Goal: Task Accomplishment & Management: Complete application form

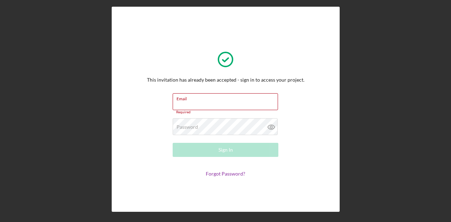
type input "aibrahim1st@gmail.com"
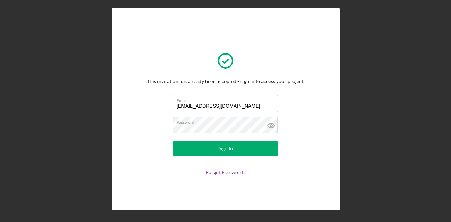
click at [348, 129] on div "This invitation has already been accepted - sign in to access your project. Ema…" at bounding box center [226, 109] width 444 height 219
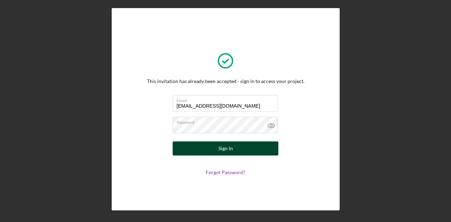
click at [229, 150] on div "Sign In" at bounding box center [225, 149] width 14 height 14
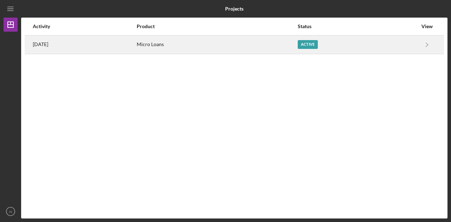
click at [312, 47] on div "Active" at bounding box center [308, 44] width 20 height 9
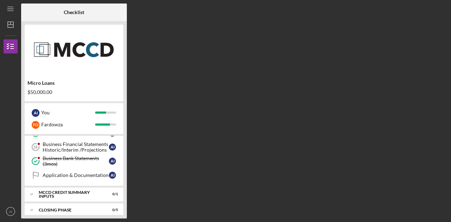
scroll to position [241, 0]
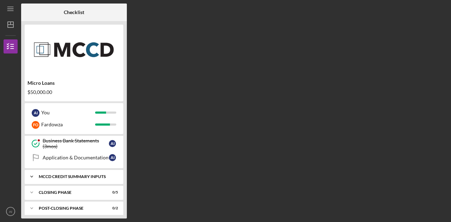
click at [90, 175] on div "MCCD Credit Summary Inputs" at bounding box center [77, 177] width 76 height 4
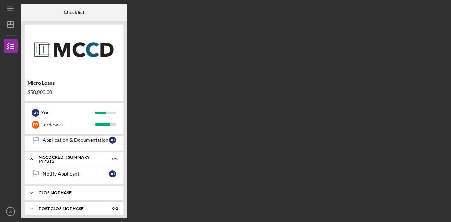
click at [89, 191] on div "Icon/Expander Closing Phase 0 / 5" at bounding box center [74, 193] width 99 height 14
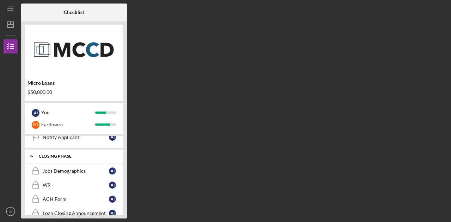
scroll to position [331, 0]
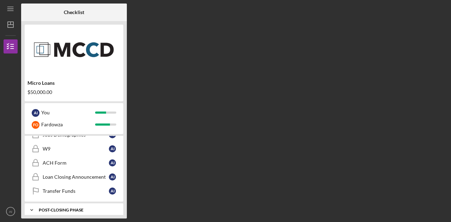
click at [86, 209] on div "Icon/Expander Post-Closing Phase 0 / 2" at bounding box center [74, 210] width 99 height 14
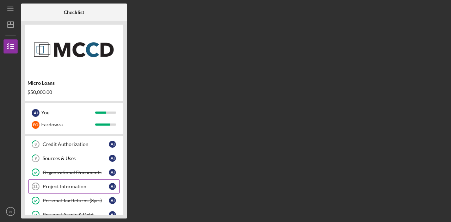
scroll to position [89, 0]
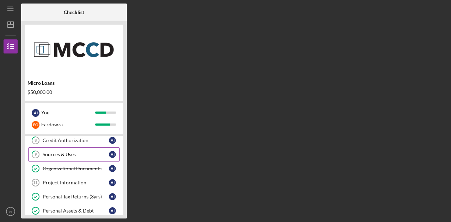
click at [62, 154] on div "Sources & Uses" at bounding box center [76, 155] width 66 height 6
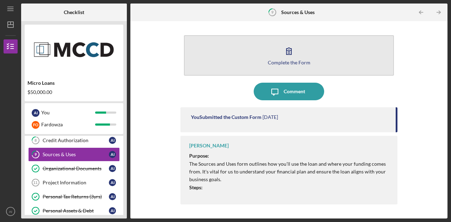
click at [284, 65] on button "Complete the Form Form" at bounding box center [289, 55] width 210 height 41
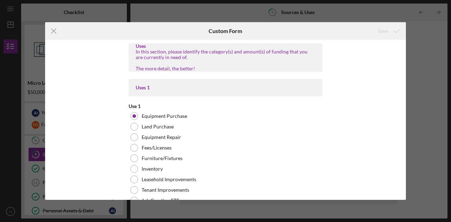
click at [422, 88] on div "Icon/Menu Close Custom Form Save Uses In this section, please identify the cate…" at bounding box center [225, 111] width 451 height 222
click at [56, 32] on icon "Icon/Menu Close" at bounding box center [54, 31] width 18 height 18
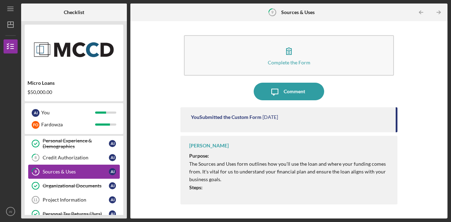
scroll to position [72, 0]
click at [58, 173] on div "Sources & Uses" at bounding box center [76, 172] width 66 height 6
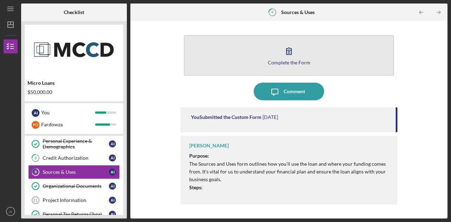
click at [286, 64] on div "Complete the Form" at bounding box center [289, 62] width 43 height 5
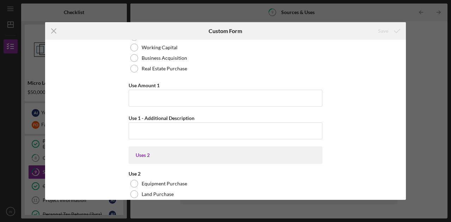
scroll to position [248, 0]
click at [192, 102] on input "Use Amount 1" at bounding box center [226, 98] width 194 height 17
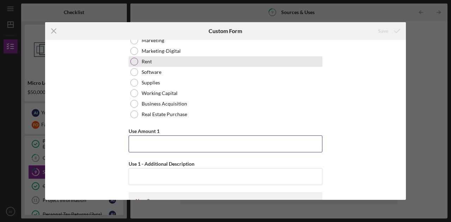
scroll to position [203, 0]
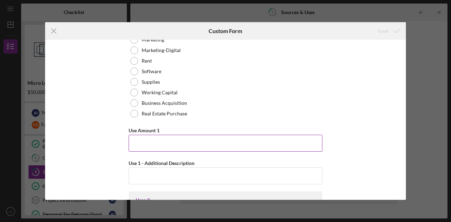
click at [180, 138] on input "Use Amount 1" at bounding box center [226, 143] width 194 height 17
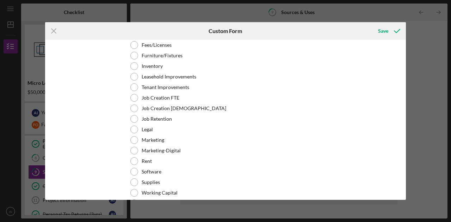
scroll to position [723, 0]
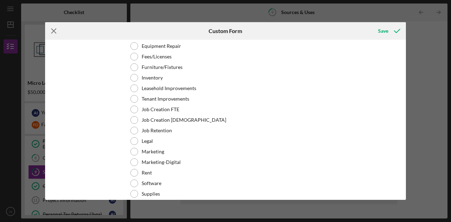
type input "$80,000"
click at [55, 31] on icon "Icon/Menu Close" at bounding box center [54, 31] width 18 height 18
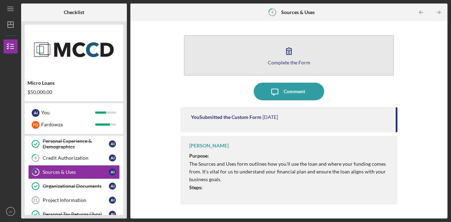
click at [280, 59] on button "Complete the Form Form" at bounding box center [289, 55] width 210 height 41
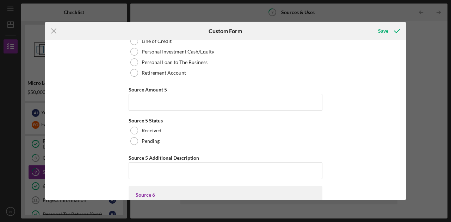
scroll to position [3310, 0]
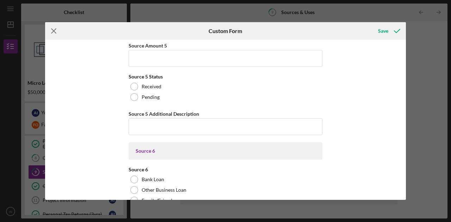
click at [51, 28] on icon "Icon/Menu Close" at bounding box center [54, 31] width 18 height 18
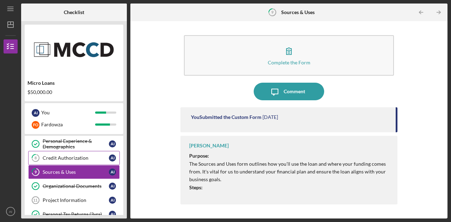
click at [77, 162] on link "8 Credit Authorization A I" at bounding box center [74, 158] width 92 height 14
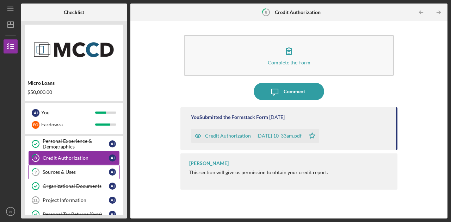
click at [100, 170] on div "Sources & Uses" at bounding box center [76, 172] width 66 height 6
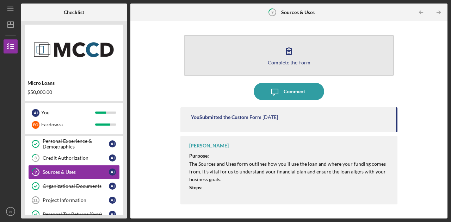
click at [298, 66] on button "Complete the Form Form" at bounding box center [289, 55] width 210 height 41
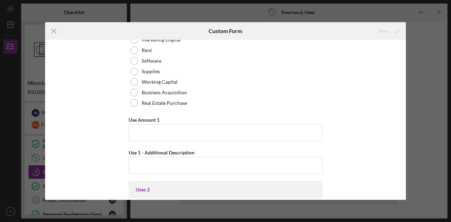
scroll to position [214, 0]
click at [245, 131] on input "Use Amount 1" at bounding box center [226, 132] width 194 height 17
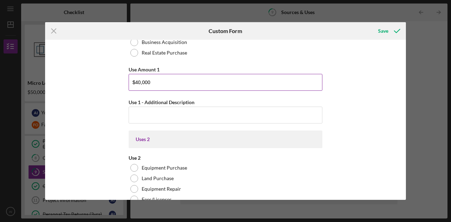
scroll to position [264, 0]
type input "$40,000"
click at [211, 118] on input "Use 1 - Additional Description" at bounding box center [226, 115] width 194 height 17
type input "W"
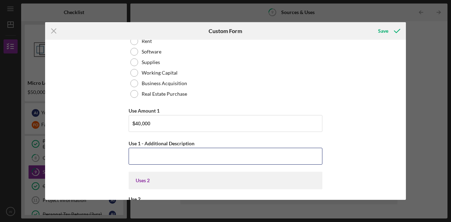
scroll to position [223, 0]
type input "W"
type input "S"
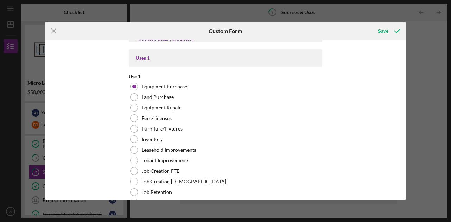
scroll to position [0, 0]
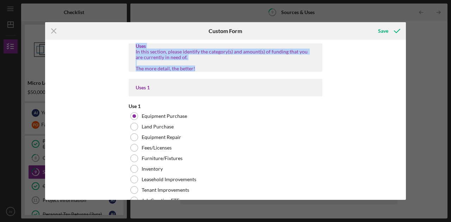
drag, startPoint x: 200, startPoint y: 69, endPoint x: 124, endPoint y: 43, distance: 79.9
click at [124, 43] on div "Uses In this section, please identify the category(s) and amount(s) of funding …" at bounding box center [225, 120] width 361 height 160
copy div "Uses In this section, please identify the category(s) and amount(s) of funding …"
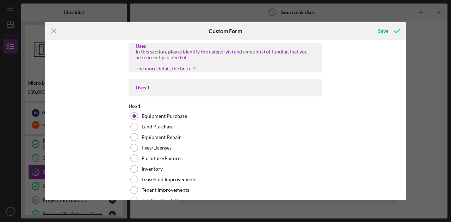
click at [232, 83] on div "Uses 1" at bounding box center [226, 88] width 194 height 18
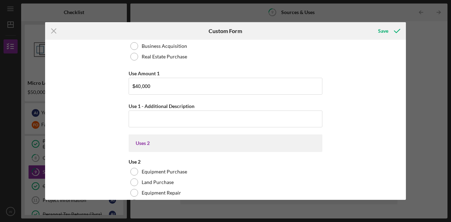
scroll to position [261, 0]
click at [209, 85] on input "$40,000" at bounding box center [226, 85] width 194 height 17
click at [227, 83] on input "$40,000" at bounding box center [226, 85] width 194 height 17
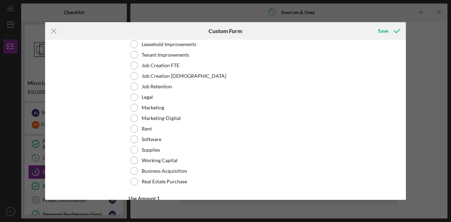
scroll to position [129, 0]
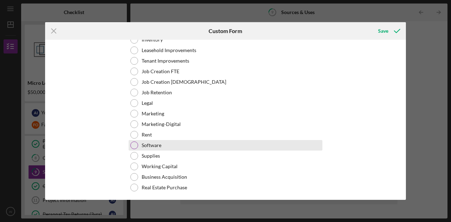
click at [154, 148] on div "Software" at bounding box center [226, 145] width 194 height 11
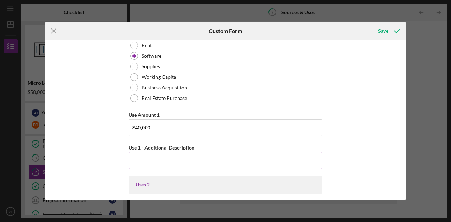
scroll to position [219, 0]
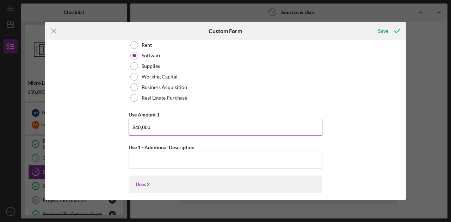
click at [180, 129] on input "$40,000" at bounding box center [226, 127] width 194 height 17
type input "$5,000"
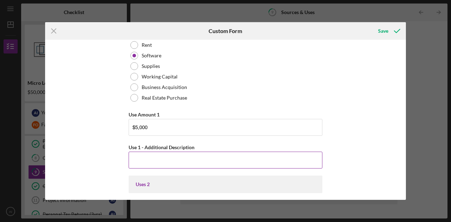
click at [149, 156] on input "Use 1 - Additional Description" at bounding box center [226, 160] width 194 height 17
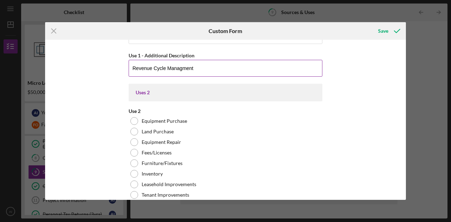
scroll to position [313, 0]
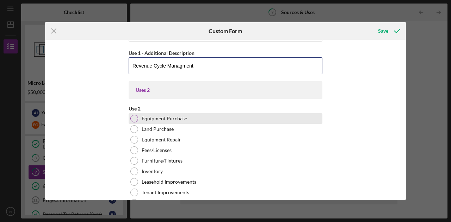
type input "Revenue Cycle Managment"
click at [133, 116] on div at bounding box center [134, 119] width 8 height 8
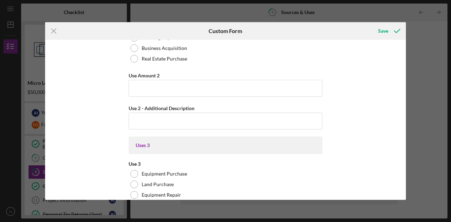
scroll to position [575, 0]
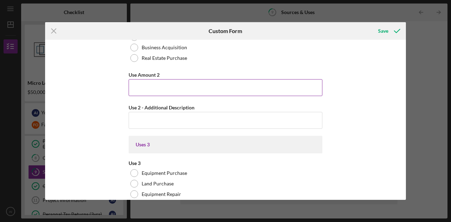
click at [145, 81] on input "Use Amount 2" at bounding box center [226, 87] width 194 height 17
type input "$13,363"
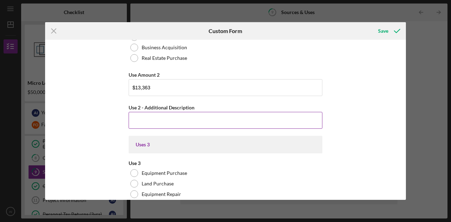
click at [229, 123] on input "Use 2 - Additional Description" at bounding box center [226, 120] width 194 height 17
type input "CA-660 Analyzer"
click at [397, 124] on div "Uses In this section, please identify the category(s) and amount(s) of funding …" at bounding box center [225, 120] width 361 height 160
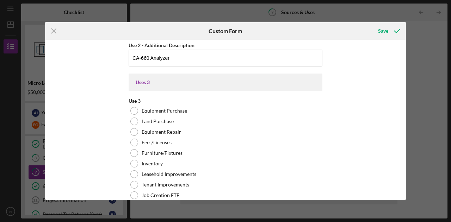
scroll to position [638, 0]
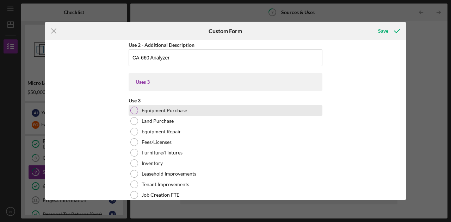
click at [135, 109] on div at bounding box center [134, 111] width 8 height 8
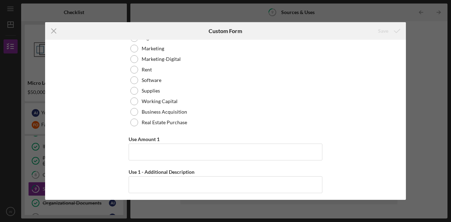
scroll to position [242, 0]
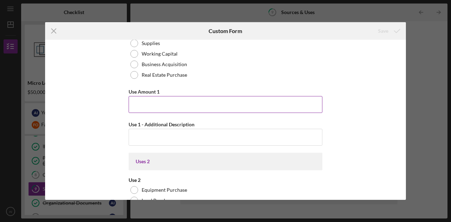
click at [160, 105] on input "Use Amount 1" at bounding box center [226, 104] width 194 height 17
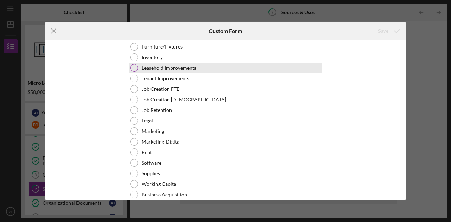
scroll to position [112, 0]
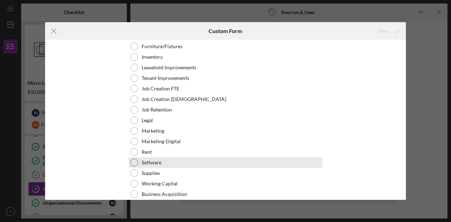
click at [158, 162] on label "Software" at bounding box center [152, 163] width 20 height 6
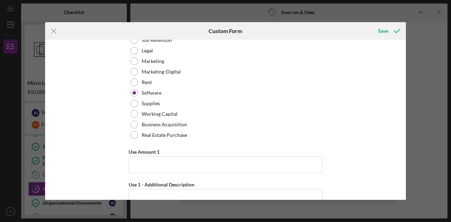
scroll to position [182, 0]
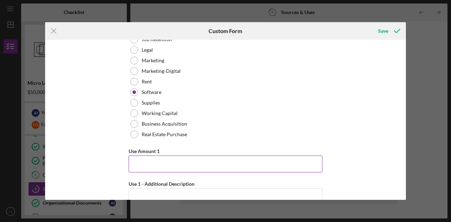
click at [143, 168] on input "Use Amount 1" at bounding box center [226, 164] width 194 height 17
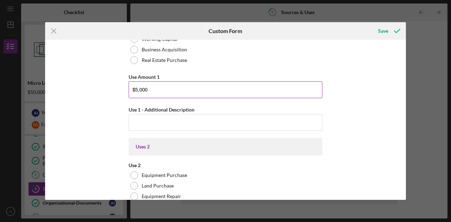
scroll to position [257, 0]
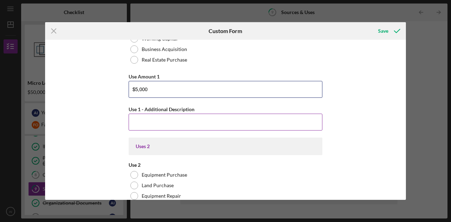
type input "$5,000"
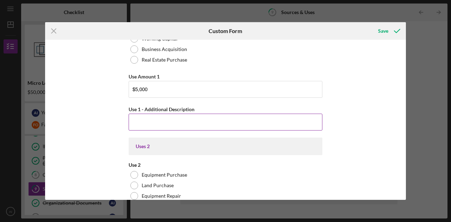
click at [175, 120] on input "Use 1 - Additional Description" at bounding box center [226, 122] width 194 height 17
type input "R"
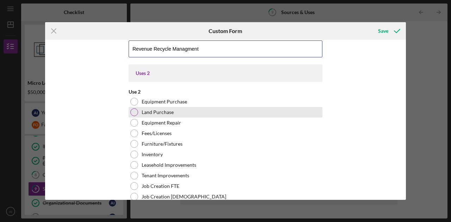
scroll to position [330, 0]
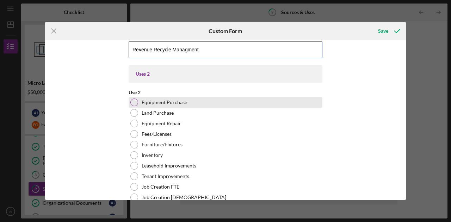
type input "Revenue Recycle Managment"
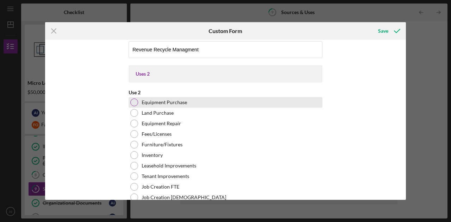
click at [163, 102] on label "Equipment Purchase" at bounding box center [164, 103] width 45 height 6
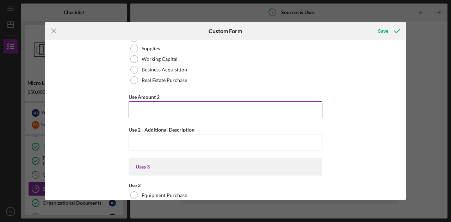
scroll to position [553, 0]
click at [168, 112] on input "Use Amount 2" at bounding box center [226, 109] width 194 height 17
type input "$13,360"
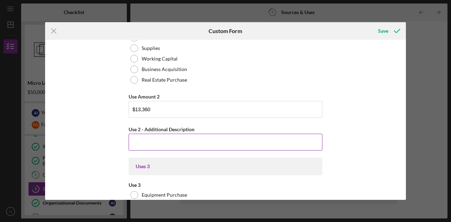
click at [175, 142] on input "Use 2 - Additional Description" at bounding box center [226, 142] width 194 height 17
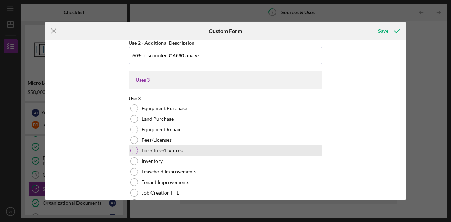
scroll to position [641, 0]
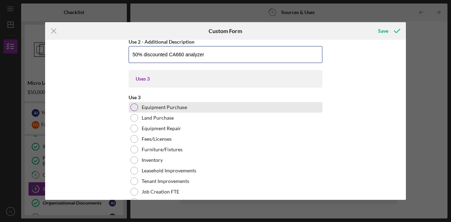
type input "50% discounted CA660 analyzer"
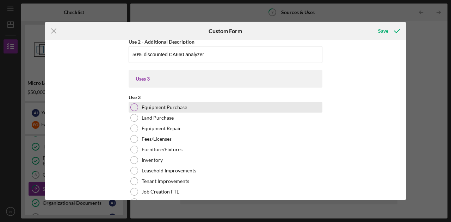
click at [142, 106] on label "Equipment Purchase" at bounding box center [164, 108] width 45 height 6
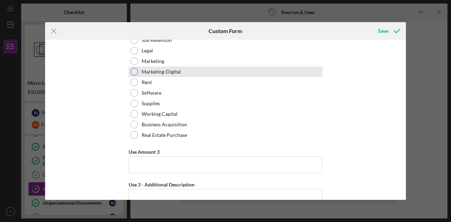
scroll to position [815, 0]
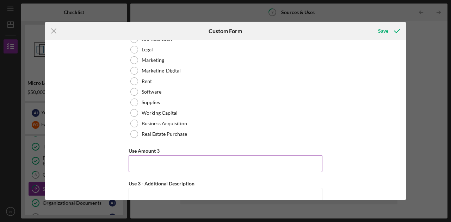
click at [178, 161] on input "Use Amount 3" at bounding box center [226, 163] width 194 height 17
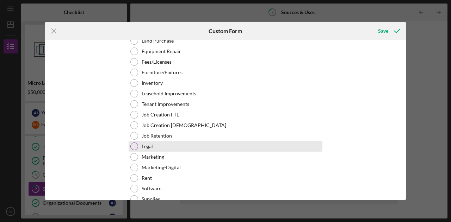
scroll to position [719, 0]
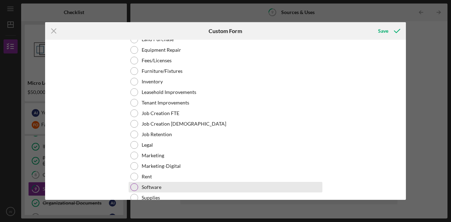
click at [166, 191] on div "Software" at bounding box center [226, 187] width 194 height 11
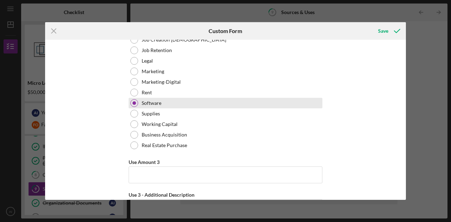
scroll to position [811, 0]
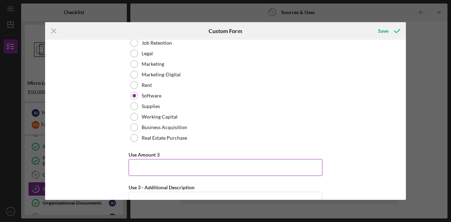
click at [161, 163] on input "Use Amount 3" at bounding box center [226, 167] width 194 height 17
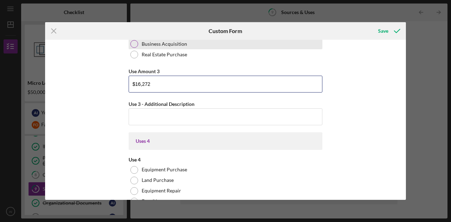
scroll to position [900, 0]
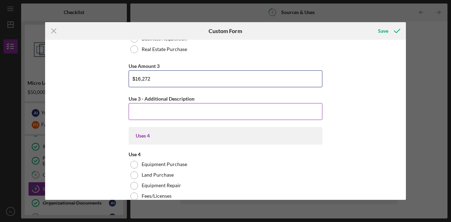
type input "$16,272"
click at [218, 112] on input "Use 3 - Additional Description" at bounding box center [226, 111] width 194 height 17
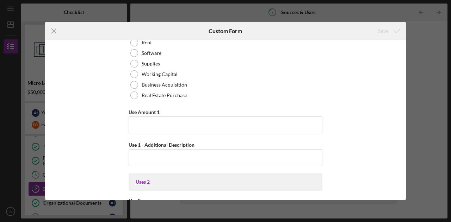
scroll to position [222, 0]
click at [173, 158] on input "Use 1 - Additional Description" at bounding box center [226, 157] width 194 height 17
type input "r"
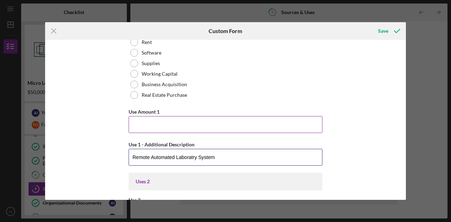
type input "Remote Automated Laboratry System"
click at [189, 126] on input "Use Amount 1" at bounding box center [226, 124] width 194 height 17
type input "$7,871"
click at [222, 157] on input "Remote Automated Laboratry System" at bounding box center [226, 157] width 194 height 17
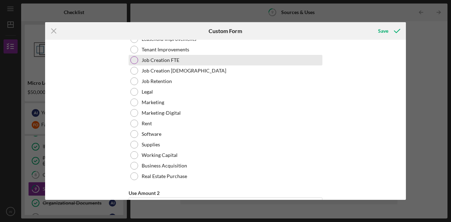
scroll to position [459, 0]
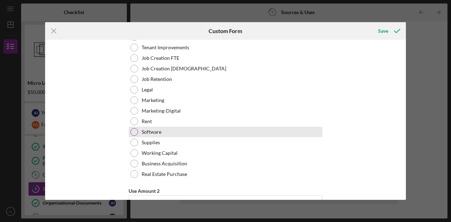
type input "Remote Automated Laboratry System (1st Year fee)"
click at [170, 128] on div "Software" at bounding box center [226, 132] width 194 height 11
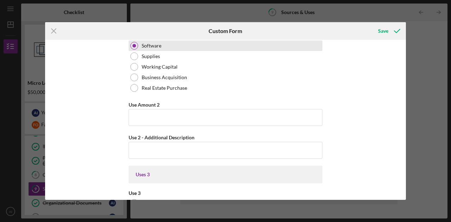
scroll to position [545, 0]
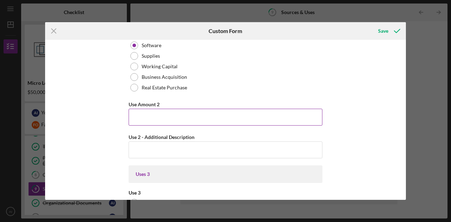
click at [166, 113] on input "Use Amount 2" at bounding box center [226, 117] width 194 height 17
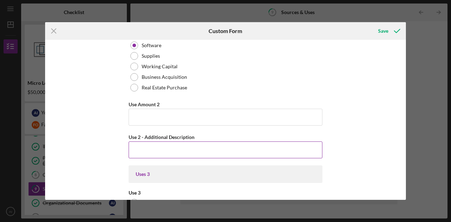
click at [169, 150] on input "Use 2 - Additional Description" at bounding box center [226, 150] width 194 height 17
type input "R"
type input "r"
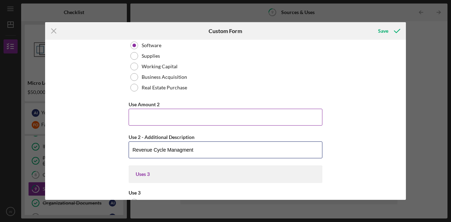
type input "Revenue Cycle Managment"
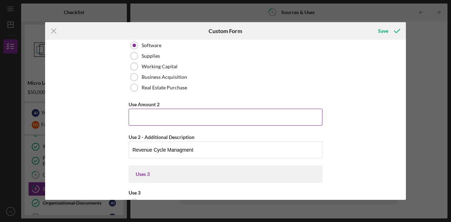
click at [173, 116] on input "Use Amount 2" at bounding box center [226, 117] width 194 height 17
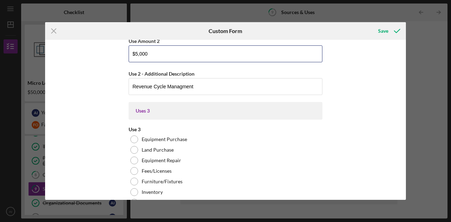
scroll to position [609, 0]
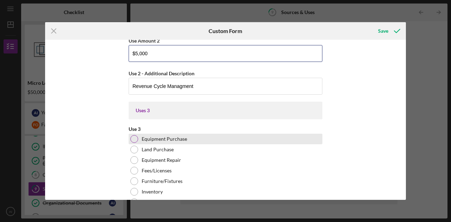
type input "$5,000"
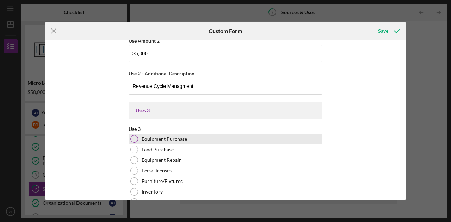
click at [135, 141] on div at bounding box center [134, 139] width 8 height 8
